Goal: Use online tool/utility: Utilize a website feature to perform a specific function

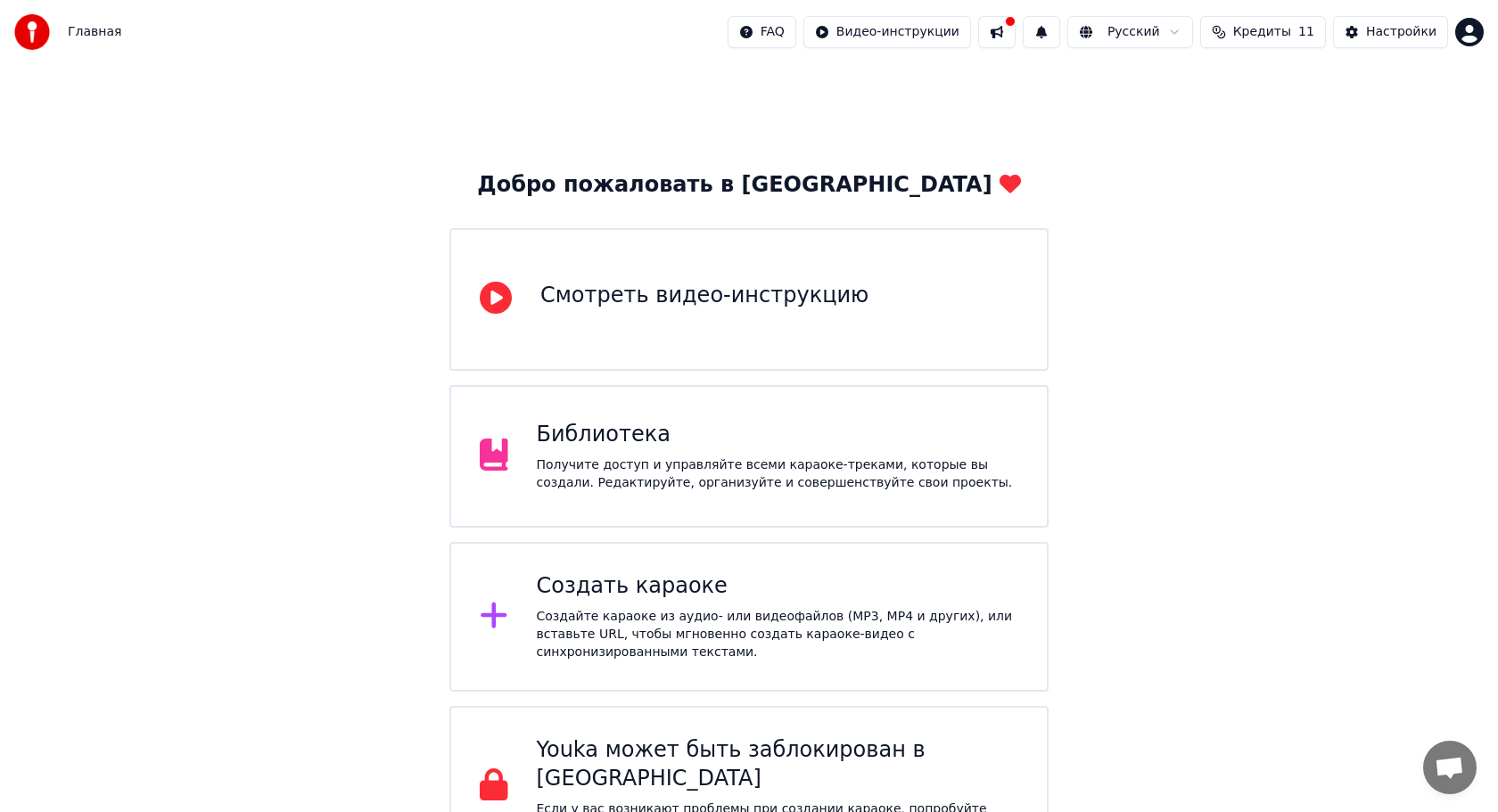
scroll to position [37, 0]
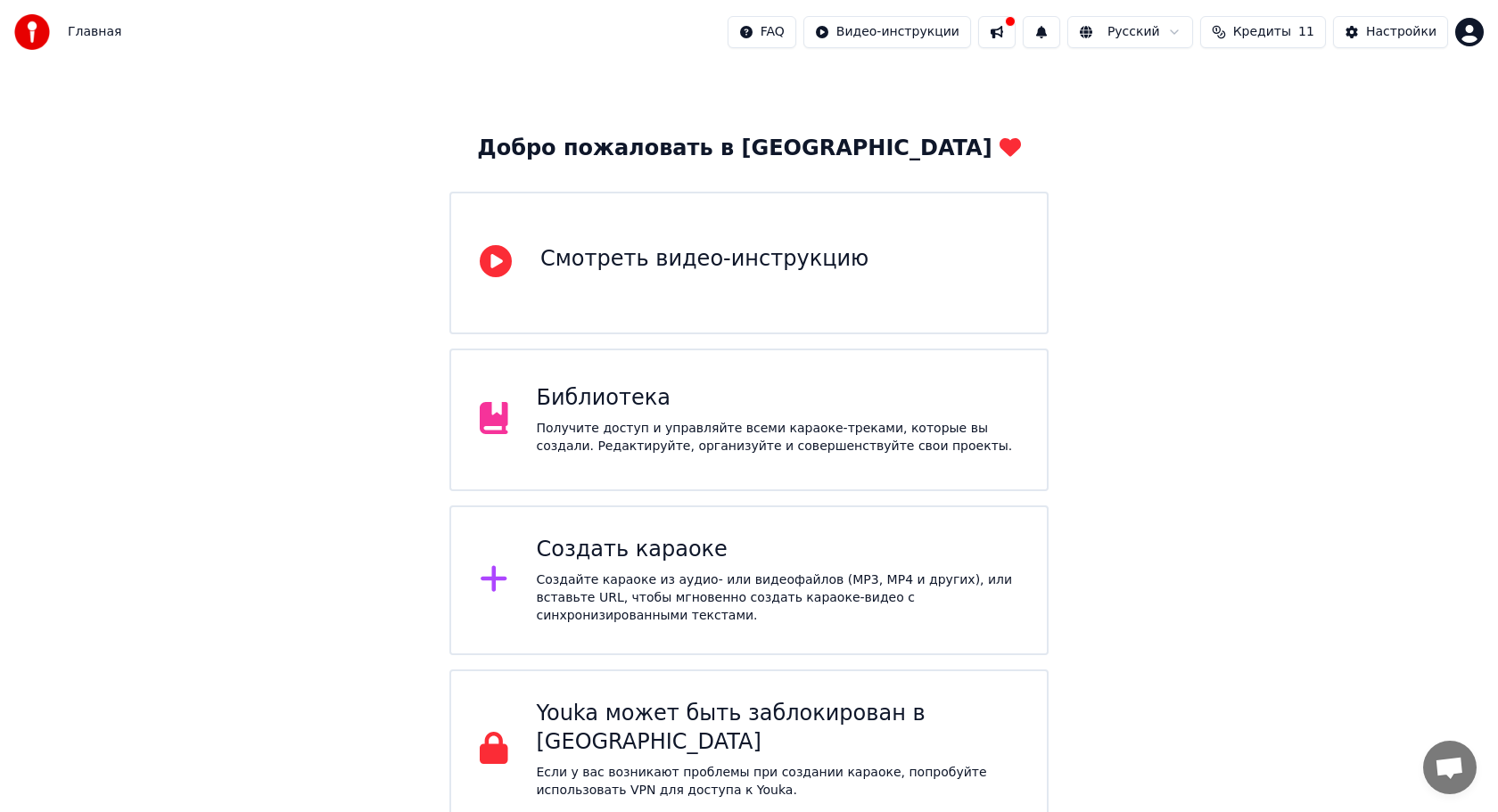
click at [704, 533] on div "Создать караоке Создайте караоке из аудио- или видеофайлов (MP3, MP4 и других),…" at bounding box center [749, 581] width 599 height 150
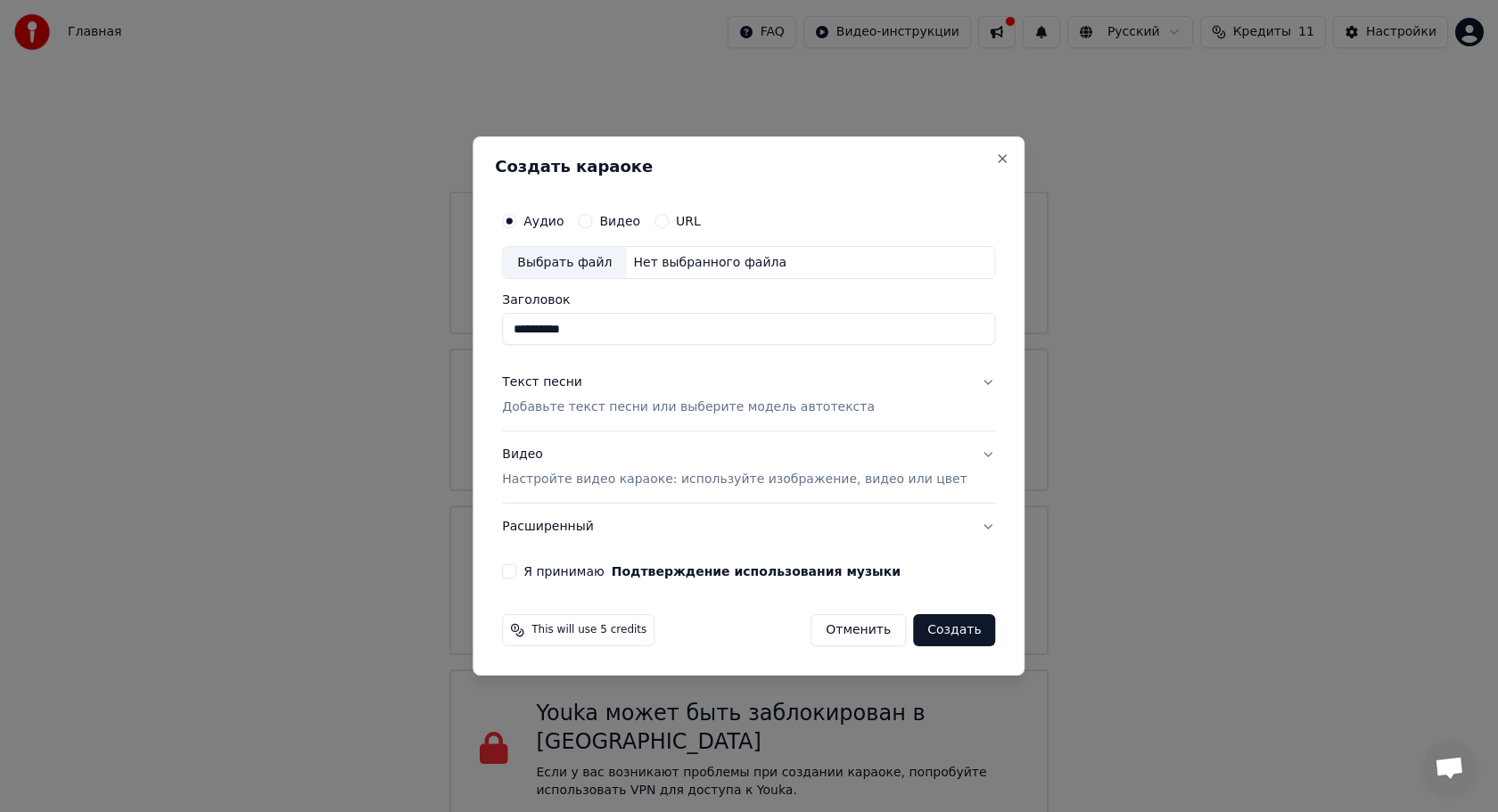
click at [797, 481] on p "Настройте видео караоке: используйте изображение, видео или цвет" at bounding box center [734, 479] width 465 height 18
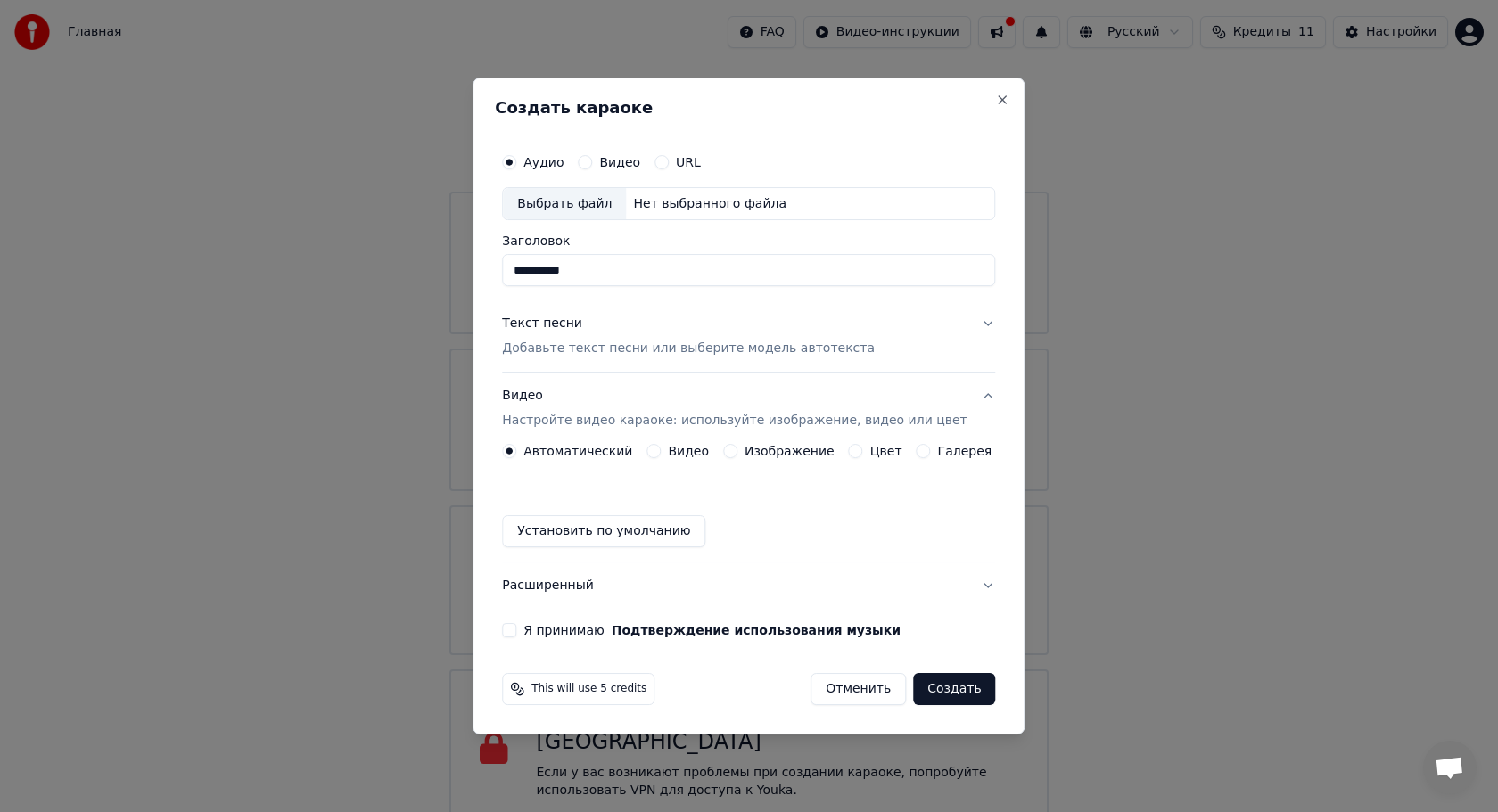
click at [974, 396] on button "Видео Настройте видео караоке: используйте изображение, видео или цвет" at bounding box center [749, 409] width 494 height 71
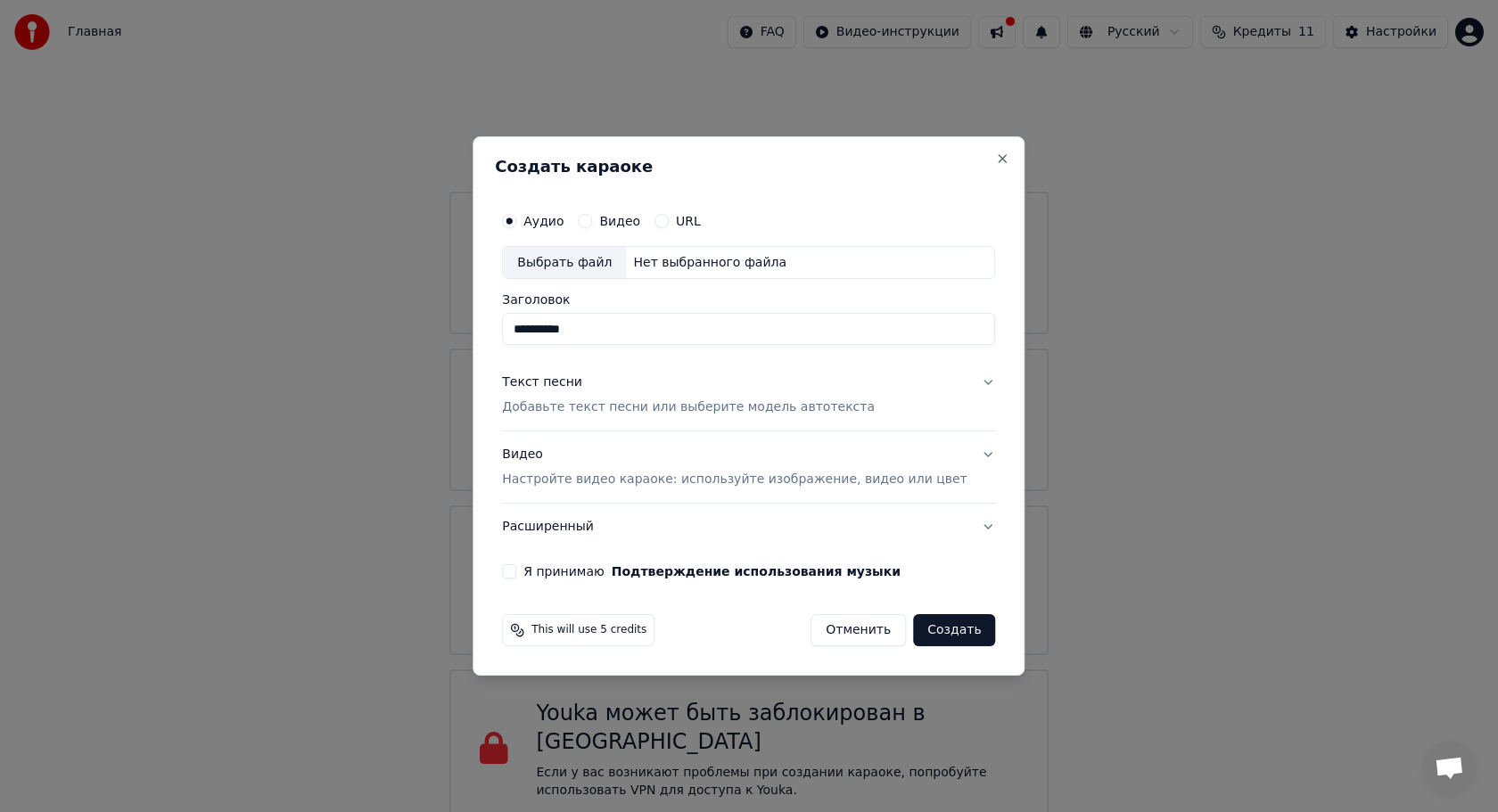
click at [517, 572] on button "Я принимаю Подтверждение использования музыки" at bounding box center [509, 571] width 14 height 14
click at [597, 262] on div "Выбрать файл" at bounding box center [565, 263] width 123 height 32
type input "**********"
click at [689, 409] on p "Добавьте текст песни или выберите модель автотекста" at bounding box center [688, 408] width 372 height 18
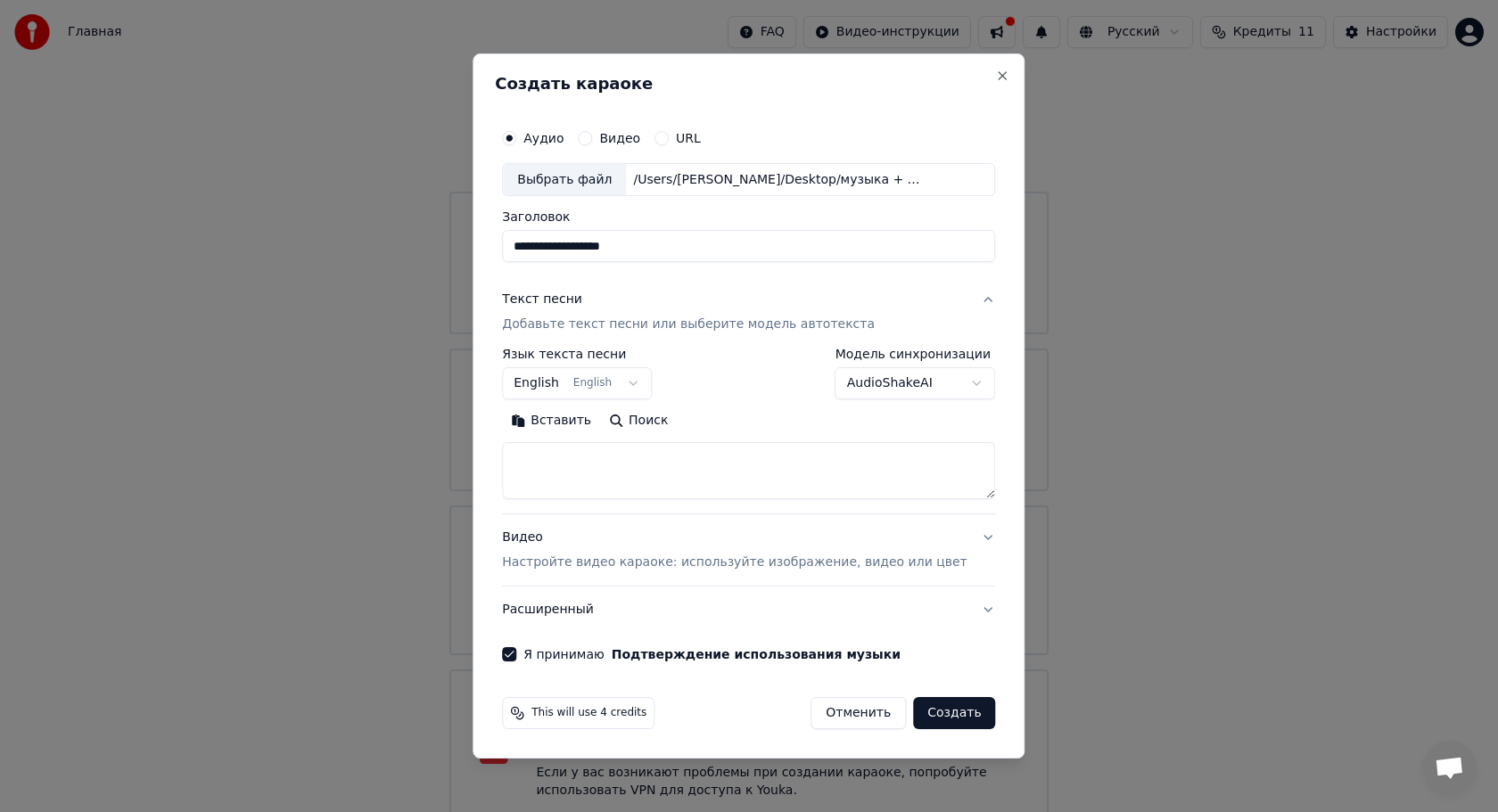
click at [645, 461] on textarea at bounding box center [749, 471] width 494 height 57
paste textarea "**********"
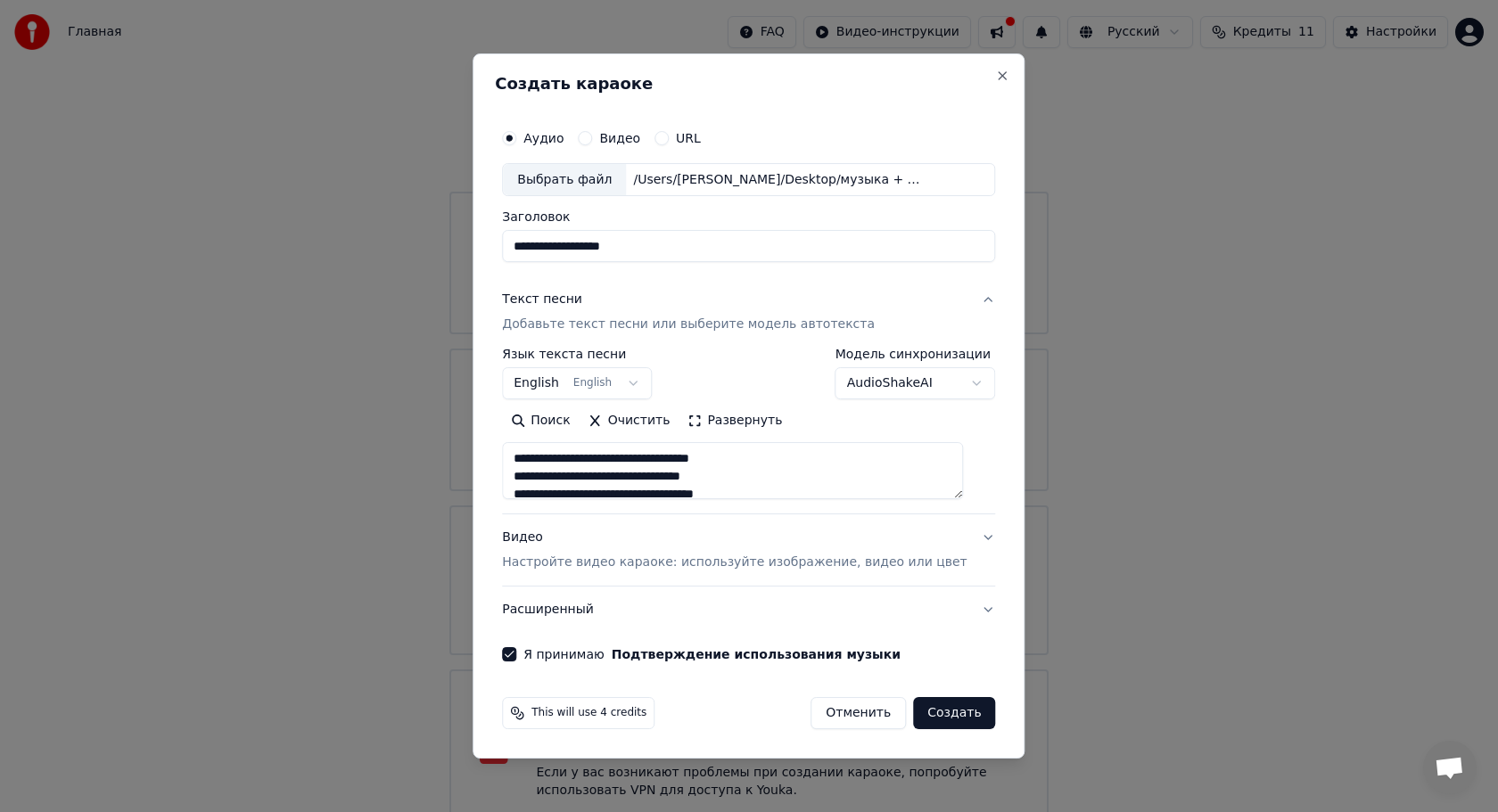
scroll to position [735, 0]
type textarea "**********"
click at [638, 380] on button "English English" at bounding box center [577, 384] width 150 height 32
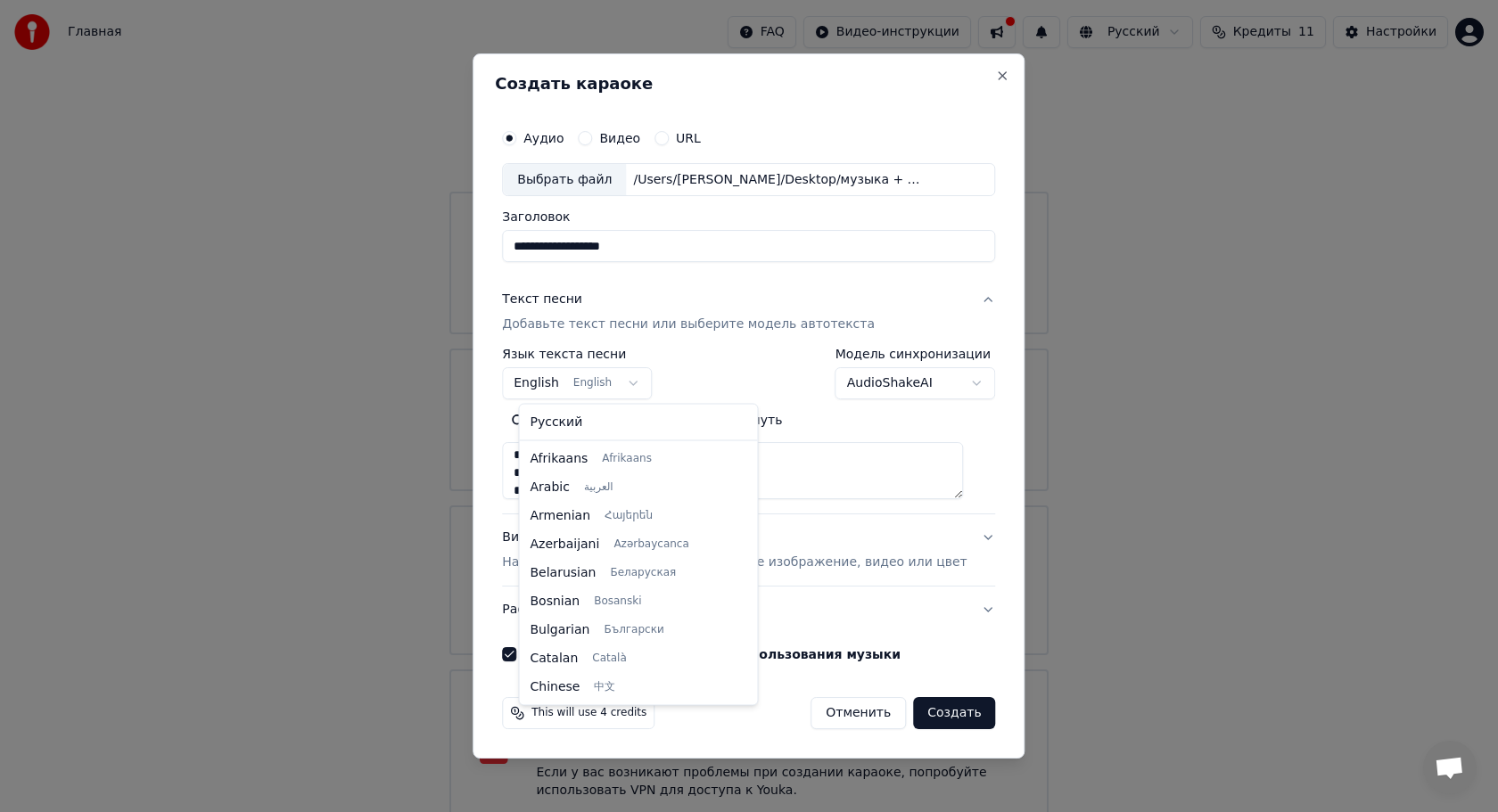
scroll to position [0, 0]
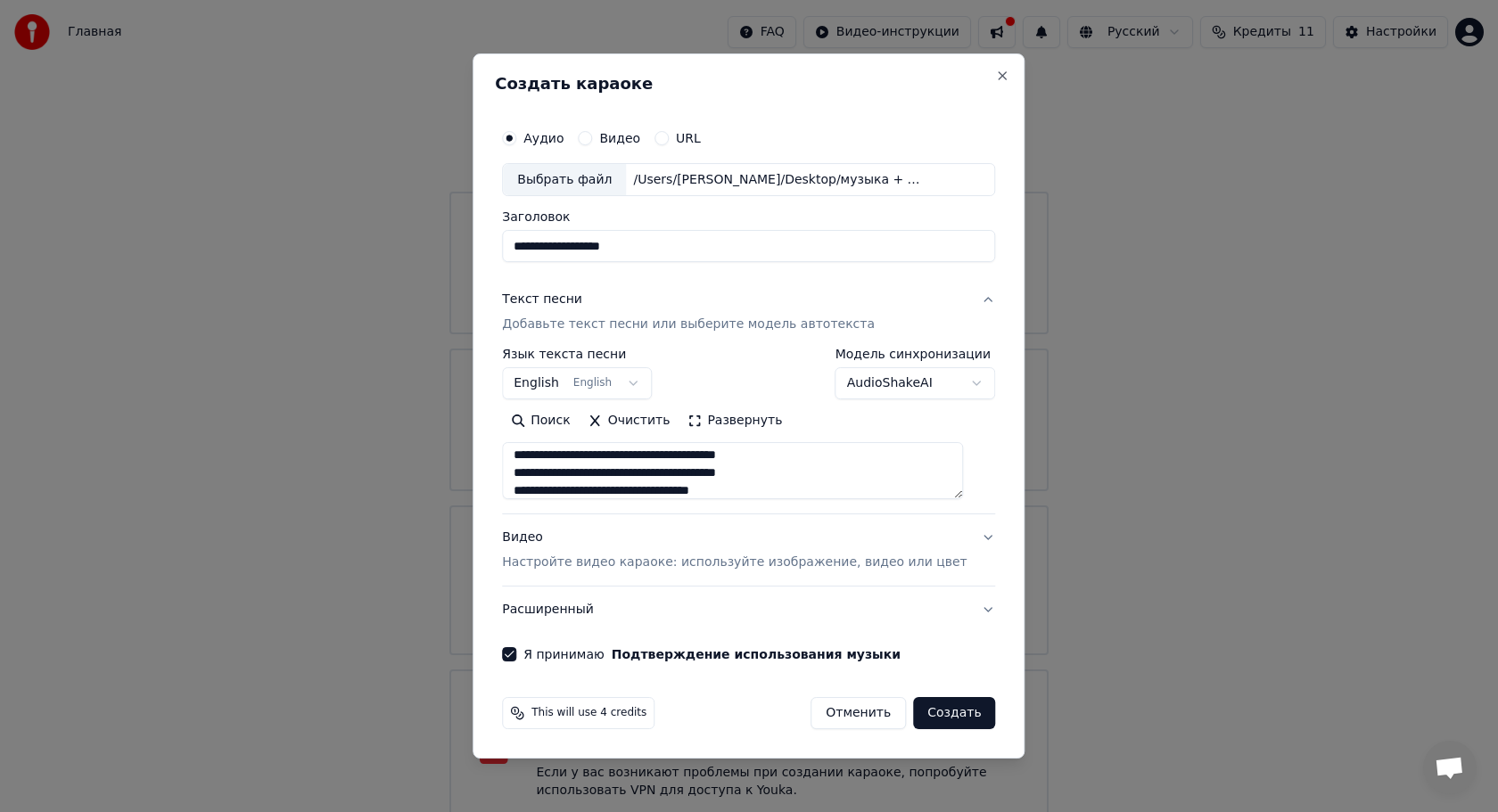
click at [647, 384] on body "Главная FAQ Видео-инструкции Русский Кредиты 11 Настройки Добро пожаловать в Yo…" at bounding box center [749, 396] width 1498 height 867
click at [647, 384] on button "English English" at bounding box center [577, 384] width 150 height 32
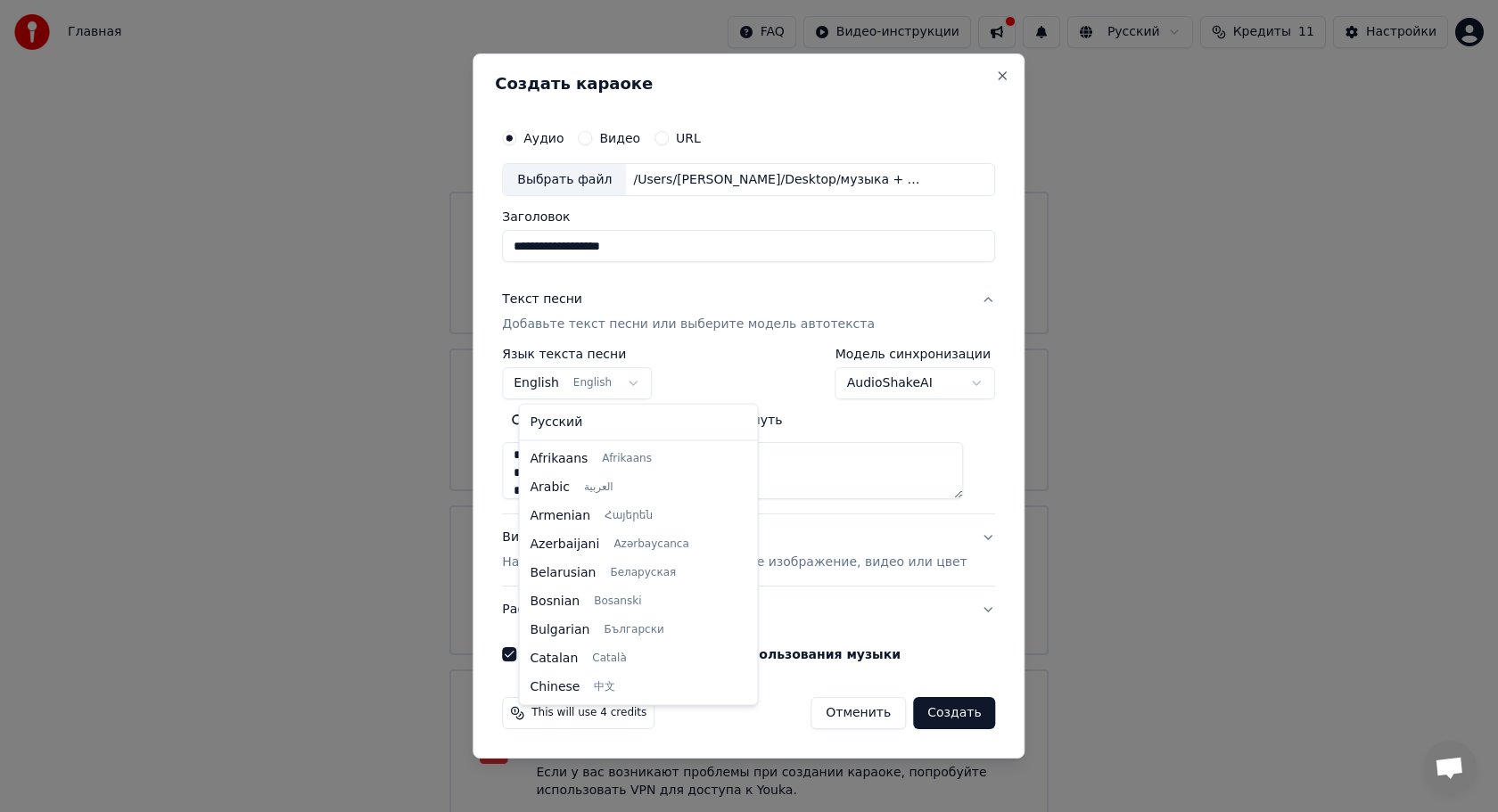
scroll to position [142, 0]
select select "**"
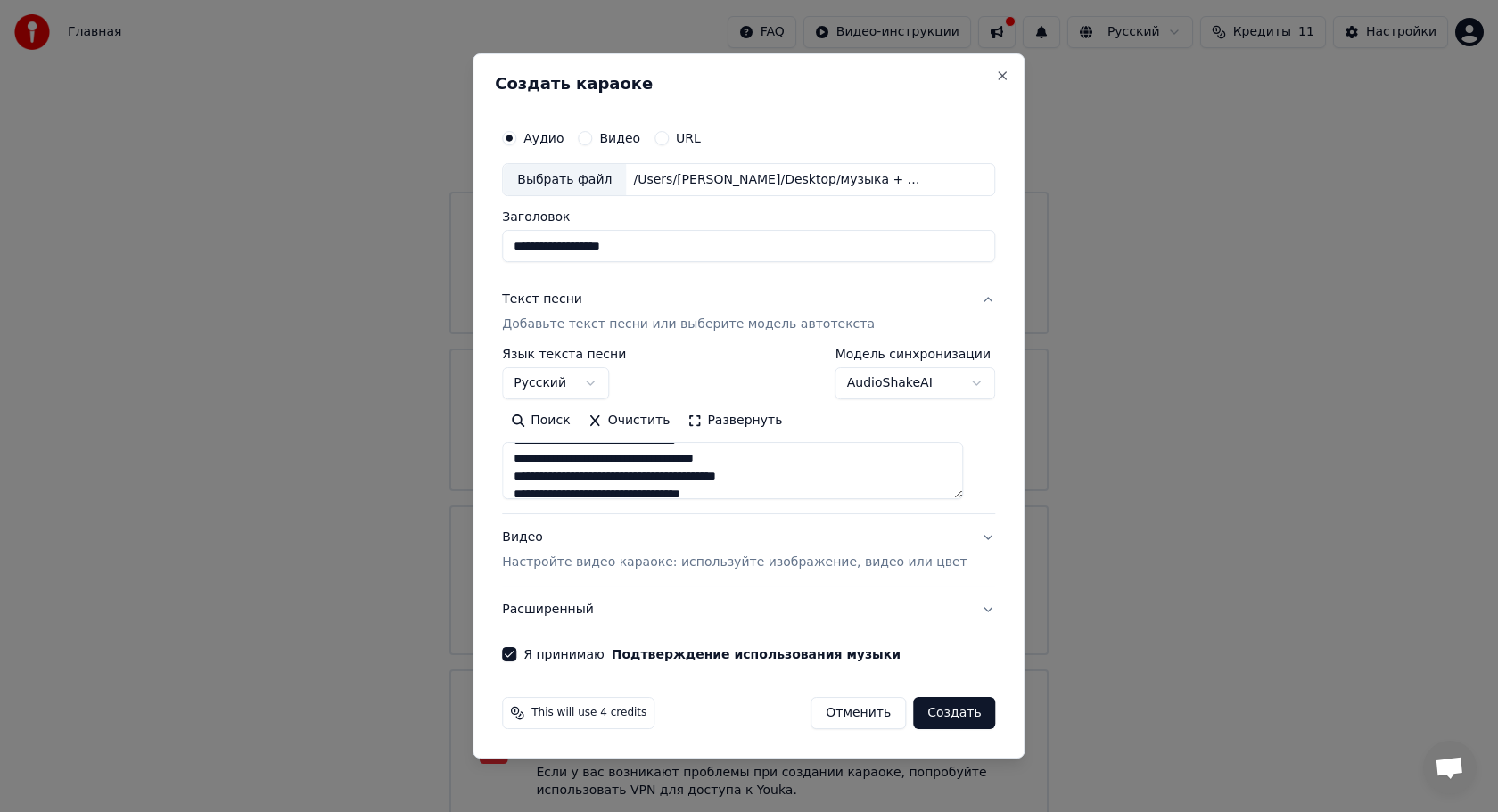
scroll to position [0, 0]
click at [936, 716] on button "Создать" at bounding box center [953, 713] width 82 height 32
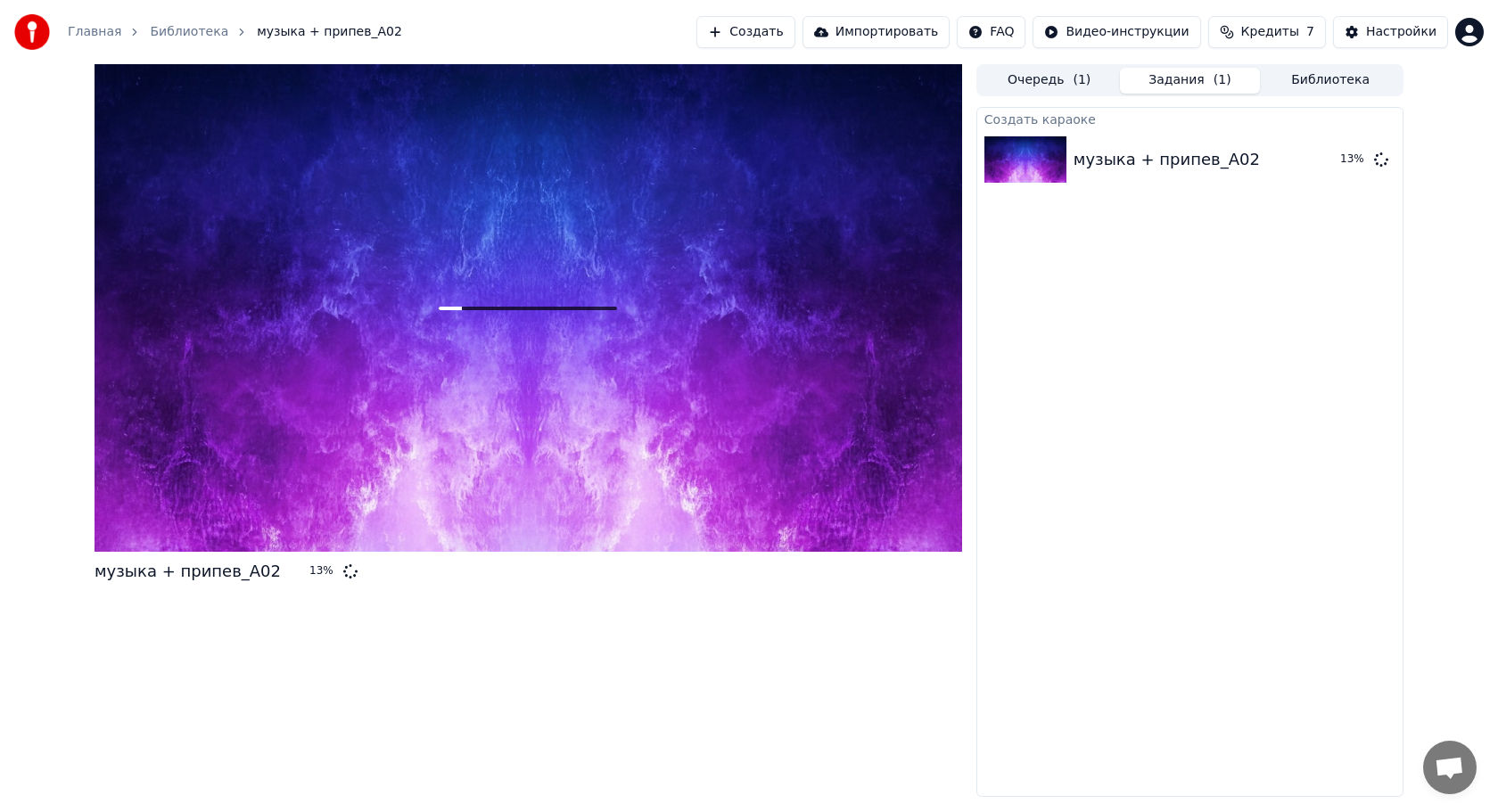
click at [194, 37] on link "Библиотека" at bounding box center [190, 32] width 79 height 18
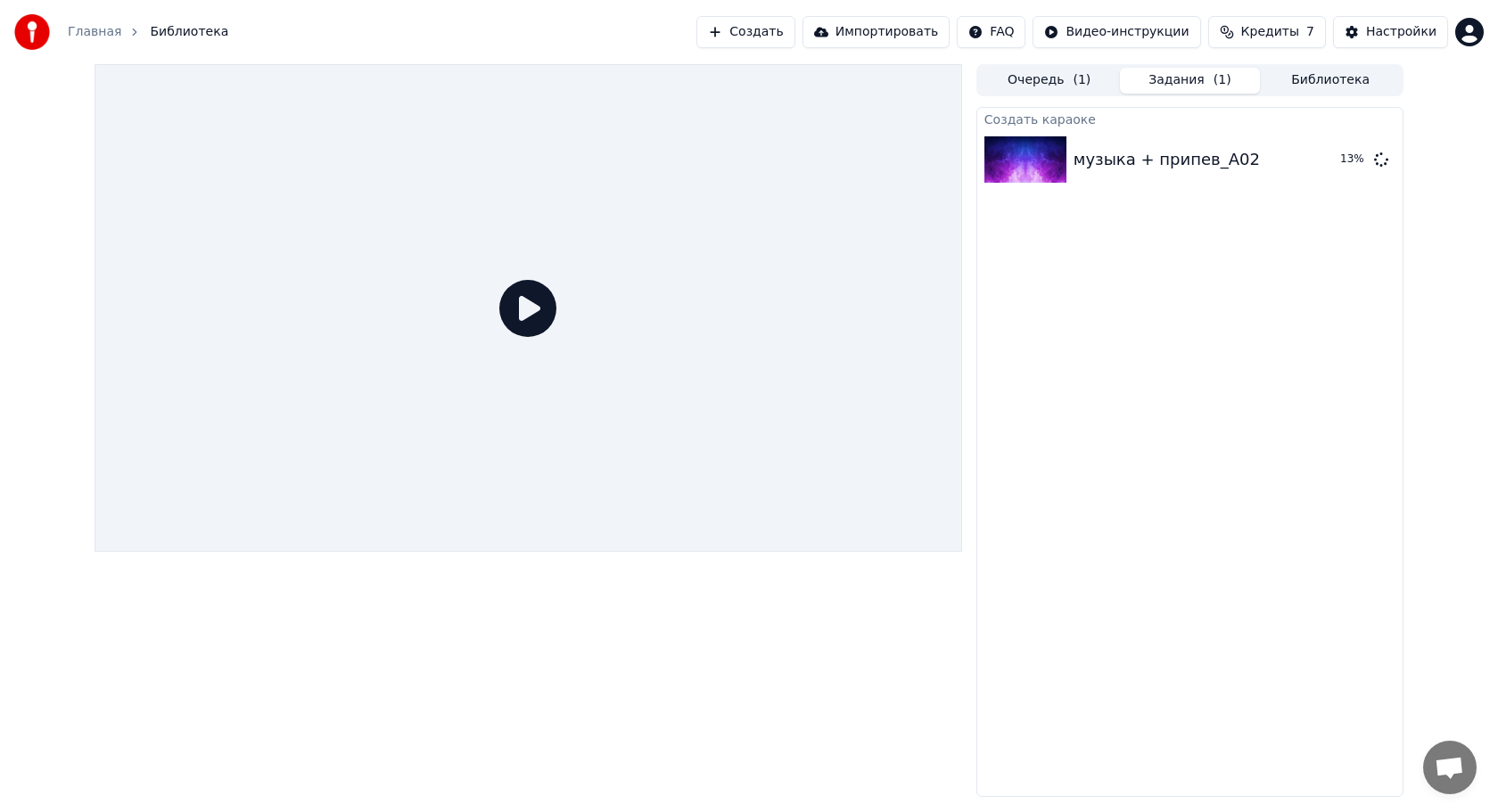
click at [180, 30] on span "Библиотека" at bounding box center [190, 32] width 79 height 18
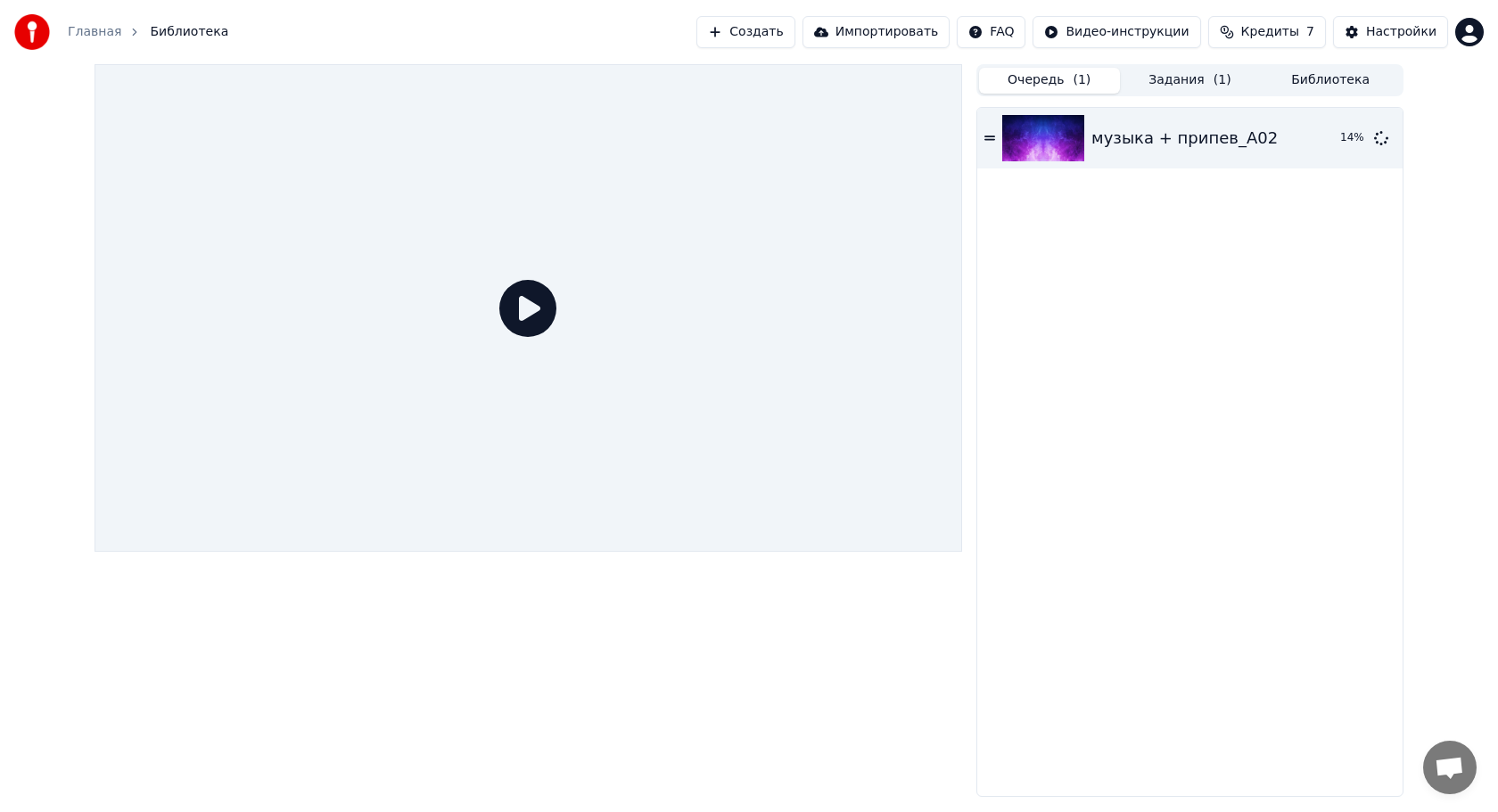
click at [1045, 81] on button "Очередь ( 1 )" at bounding box center [1050, 80] width 140 height 26
click at [1179, 83] on button "Задания ( 1 )" at bounding box center [1190, 80] width 140 height 26
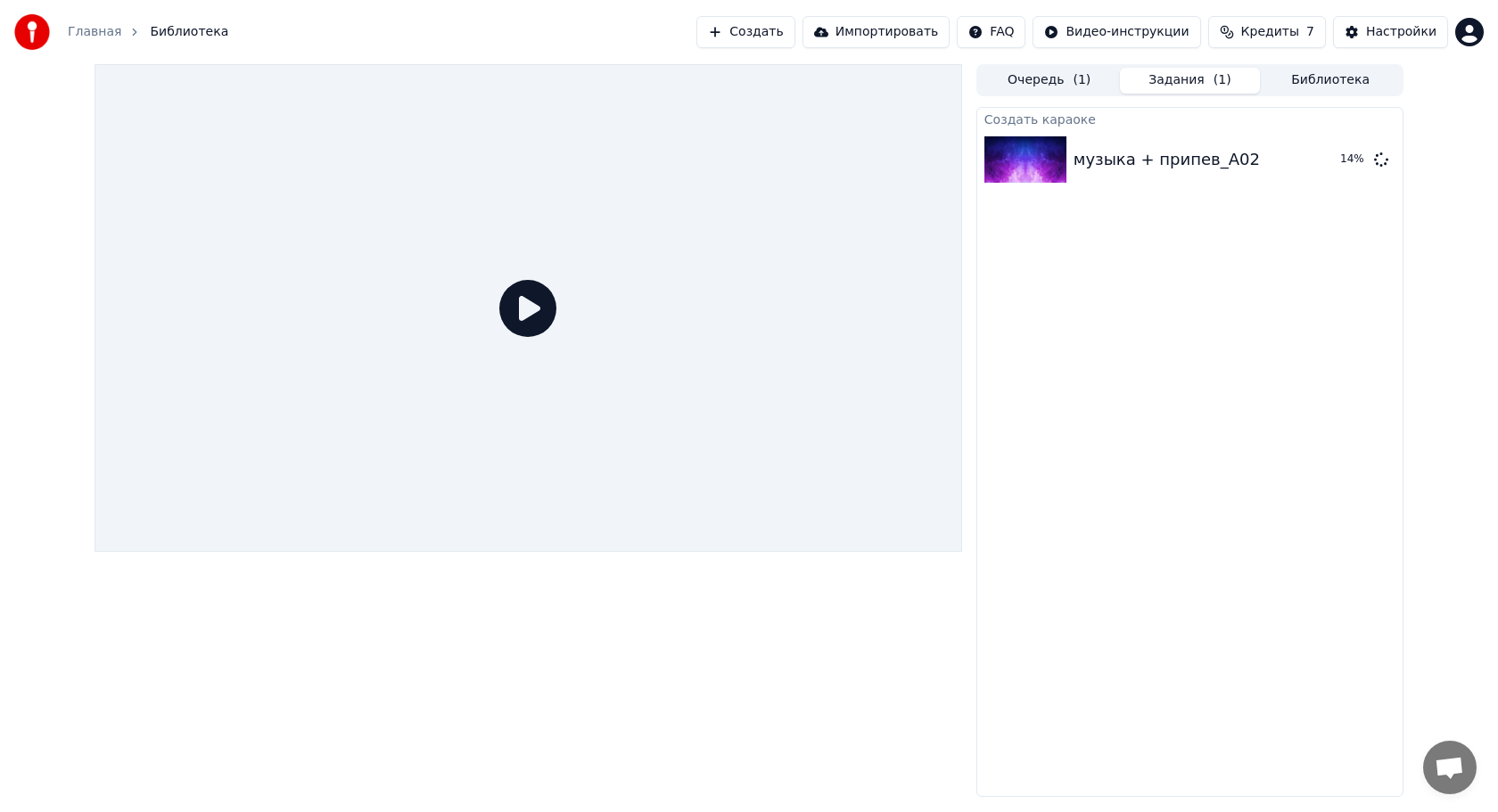
click at [526, 302] on icon at bounding box center [527, 308] width 57 height 57
click at [1030, 166] on img at bounding box center [1025, 160] width 82 height 46
click at [1032, 166] on img at bounding box center [1025, 160] width 82 height 46
click at [1040, 159] on img at bounding box center [1025, 160] width 82 height 46
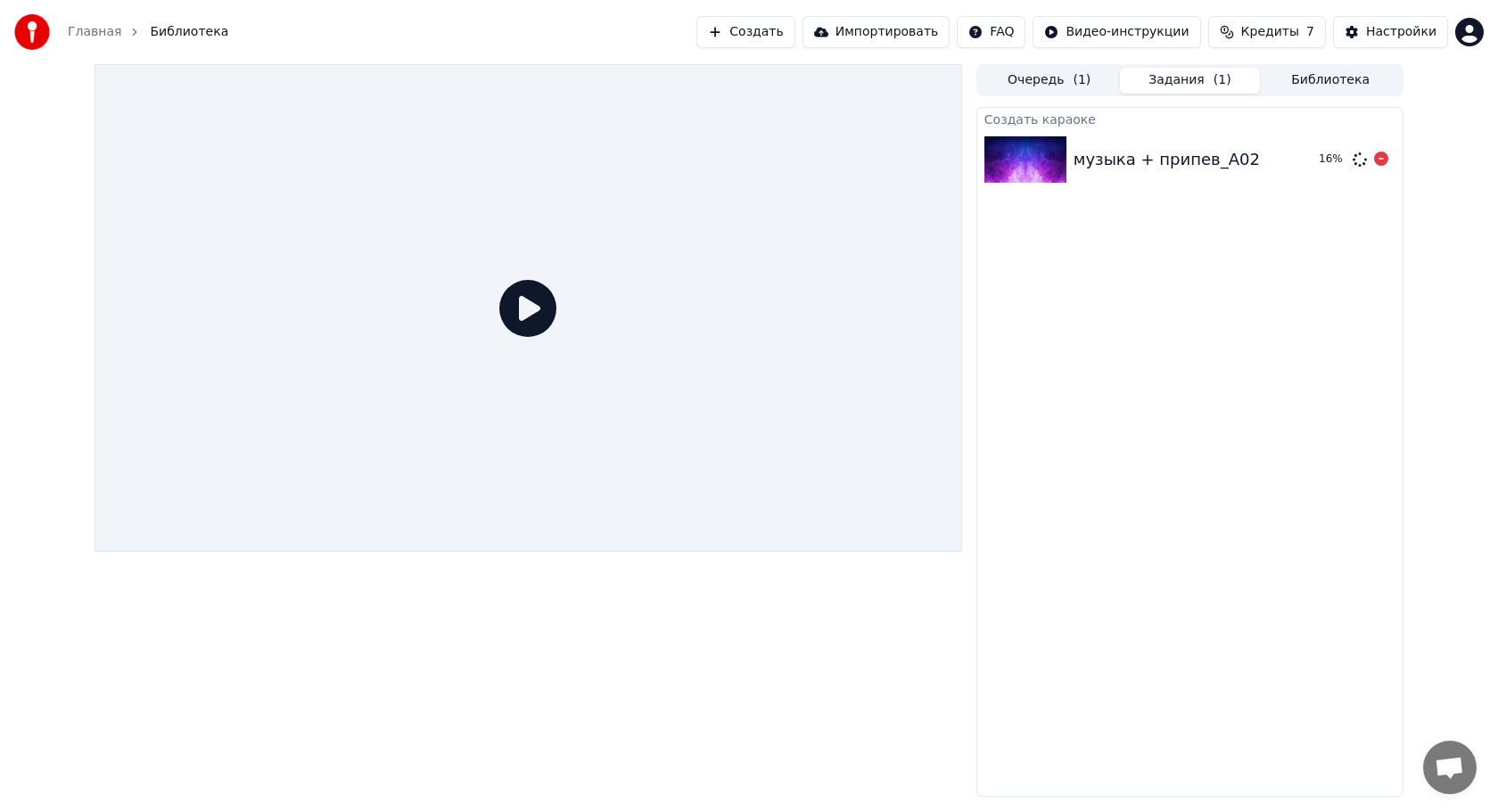
click at [1040, 159] on img at bounding box center [1025, 160] width 82 height 46
click at [1006, 152] on img at bounding box center [1025, 160] width 82 height 46
